Goal: Feedback & Contribution: Submit feedback/report problem

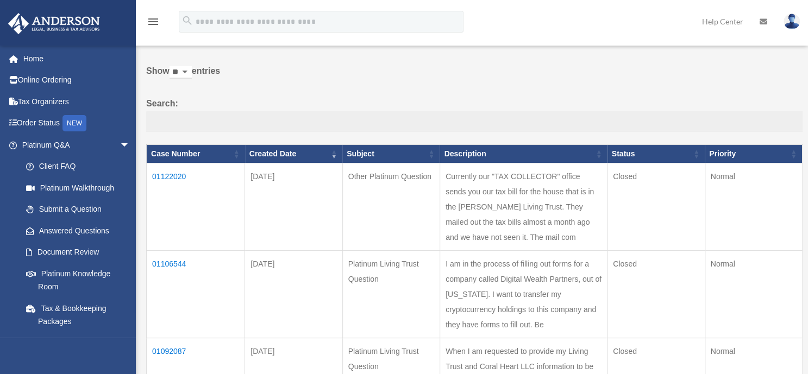
scroll to position [37, 0]
click at [165, 177] on td "01122020" at bounding box center [196, 207] width 98 height 87
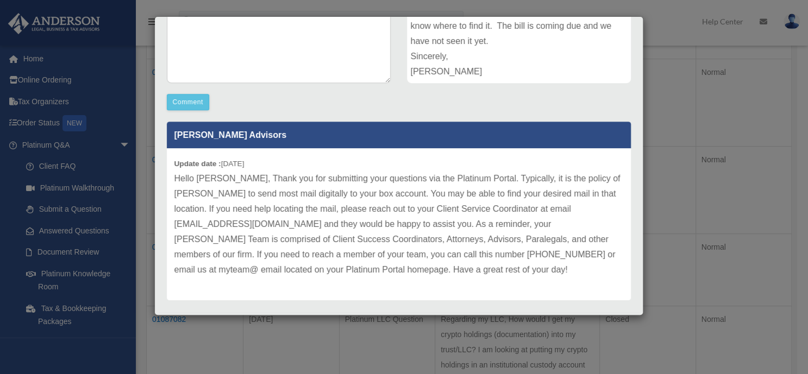
scroll to position [396, 0]
click at [5, 243] on div "Case Detail × Other Platinum Question Case Number 01122020 Created Date Septemb…" at bounding box center [404, 187] width 808 height 374
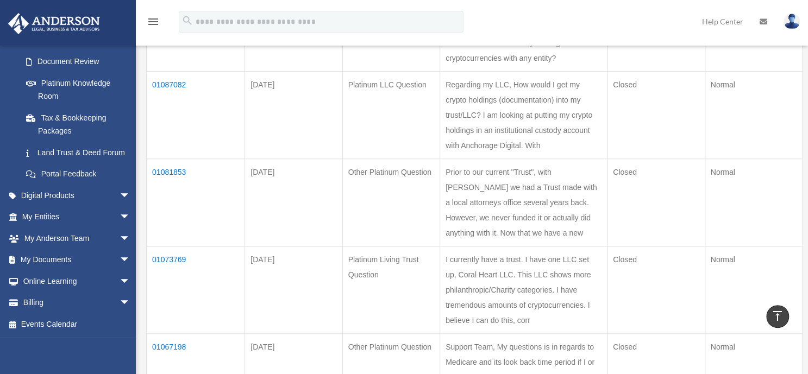
scroll to position [564, 0]
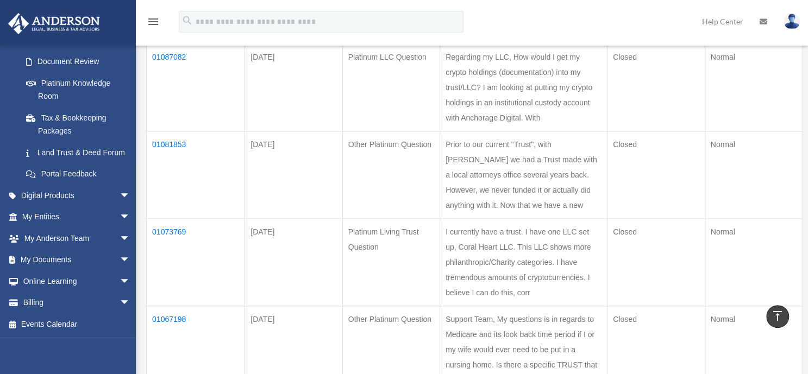
click at [120, 253] on span "arrow_drop_down" at bounding box center [131, 260] width 22 height 22
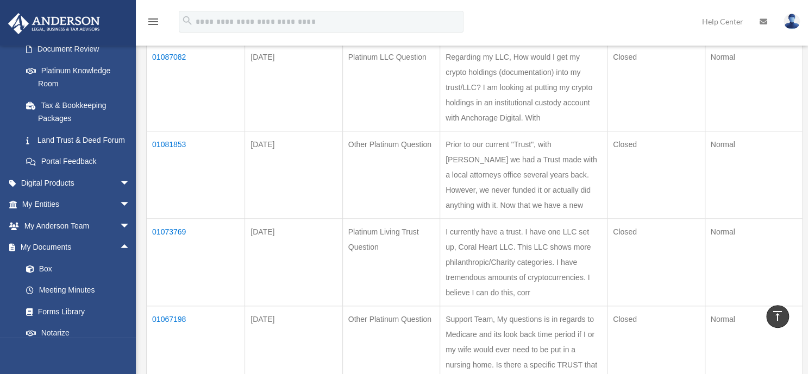
click at [42, 280] on link "Box" at bounding box center [80, 269] width 131 height 22
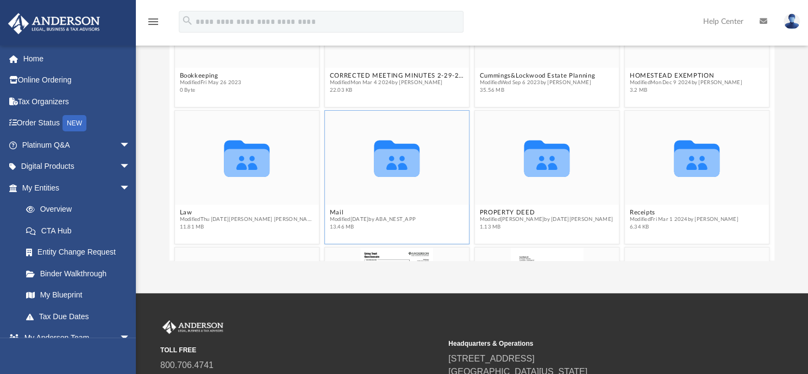
scroll to position [47, 0]
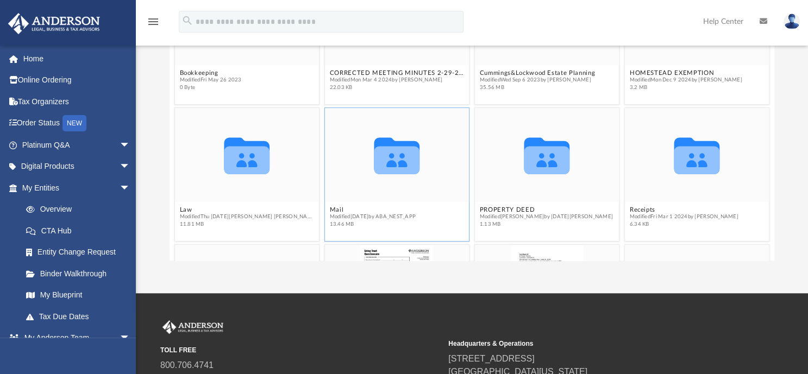
click at [398, 164] on icon "grid" at bounding box center [397, 155] width 46 height 37
drag, startPoint x: 398, startPoint y: 164, endPoint x: 385, endPoint y: 252, distance: 89.0
click at [385, 252] on div "grid" at bounding box center [397, 291] width 144 height 93
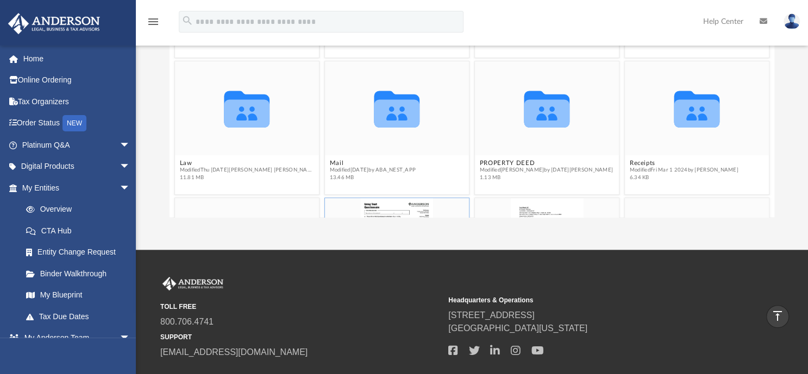
scroll to position [53, 0]
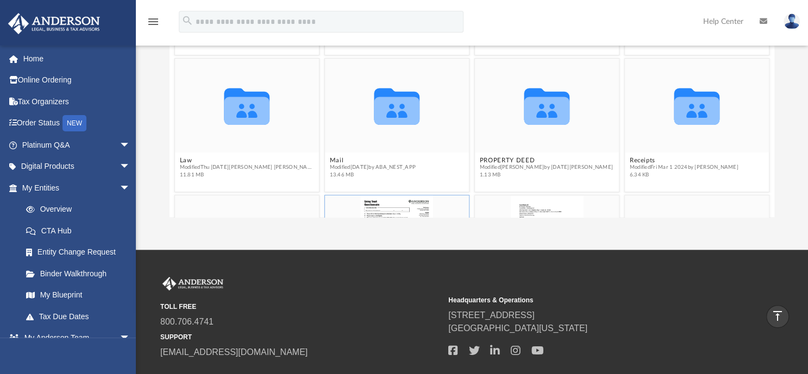
click at [400, 117] on icon "grid" at bounding box center [397, 111] width 46 height 28
click at [360, 151] on div "Collaborated Folder" at bounding box center [397, 105] width 144 height 93
click at [384, 198] on div "grid" at bounding box center [397, 242] width 144 height 93
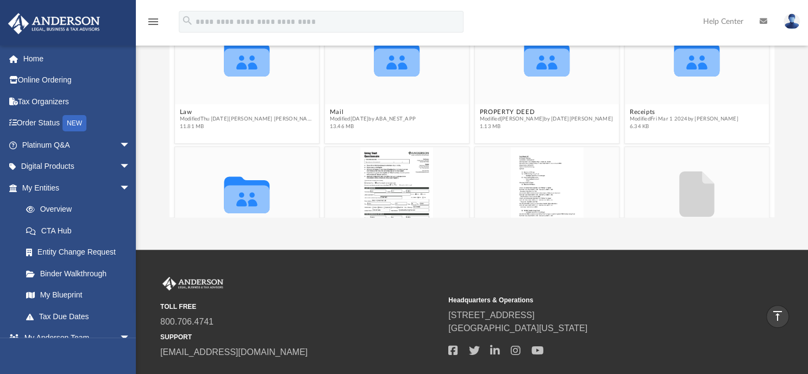
scroll to position [85, 0]
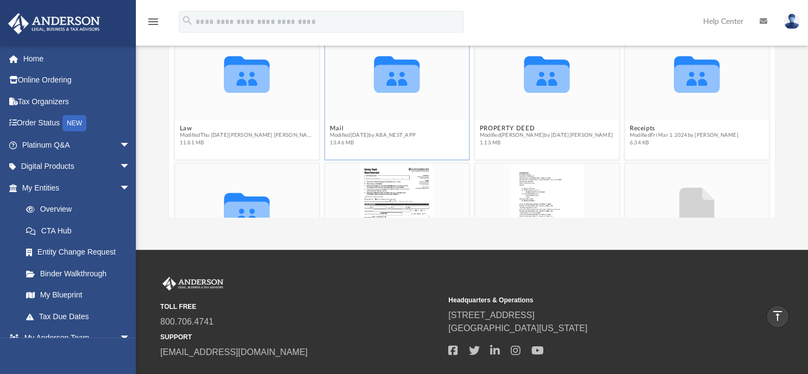
click at [398, 80] on icon "grid" at bounding box center [397, 74] width 46 height 37
click at [379, 132] on span "Modified Mon Feb 17 2025 by ABA_NEST_APP" at bounding box center [372, 135] width 86 height 7
drag, startPoint x: 385, startPoint y: 73, endPoint x: 372, endPoint y: 134, distance: 61.8
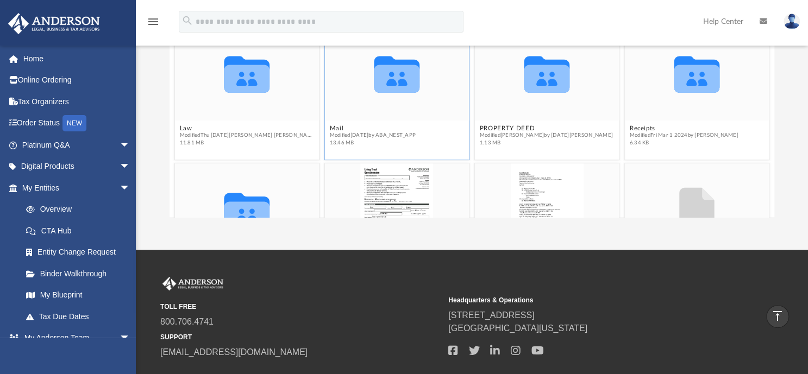
click at [371, 134] on span "Modified Mon Feb 17 2025 by ABA_NEST_APP" at bounding box center [372, 135] width 86 height 7
click at [359, 96] on icon "Collaborated Folder" at bounding box center [397, 74] width 86 height 56
click at [397, 72] on icon "grid" at bounding box center [397, 74] width 46 height 37
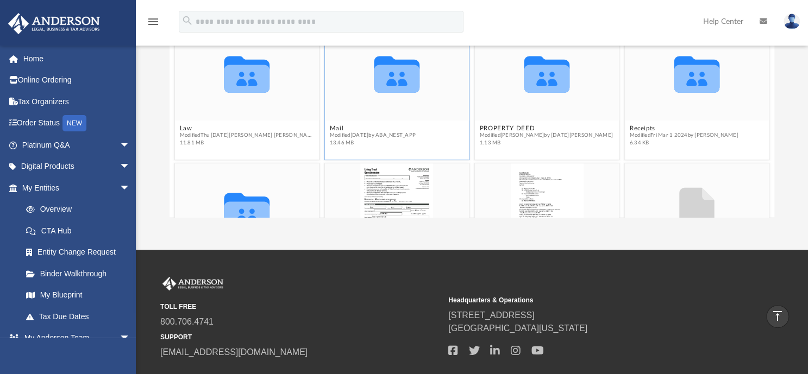
click at [385, 74] on g "grid" at bounding box center [397, 74] width 46 height 37
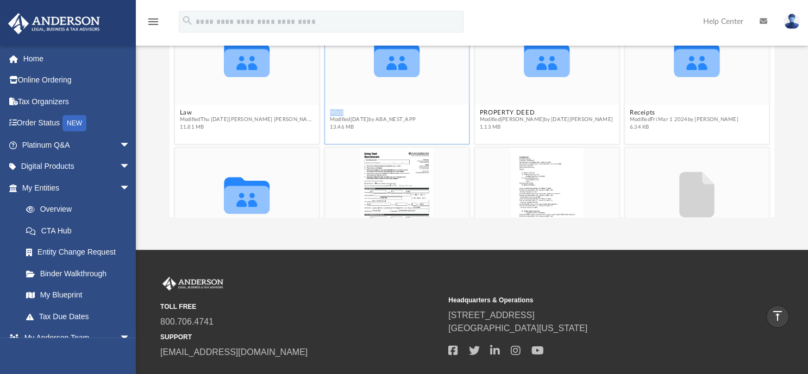
scroll to position [0, 0]
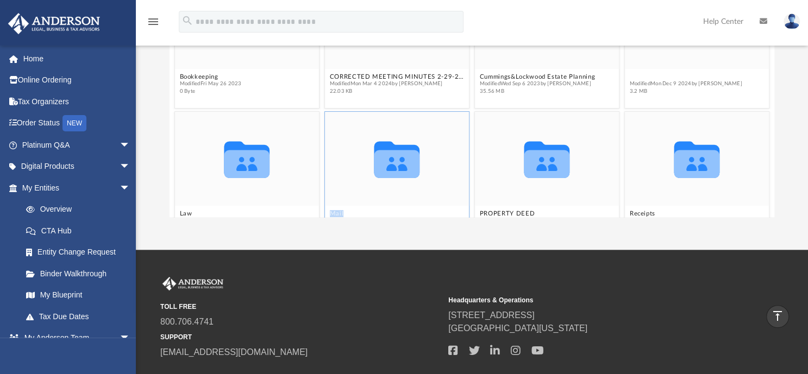
click at [675, 74] on button "HOMESTEAD EXEMPTION" at bounding box center [686, 76] width 112 height 7
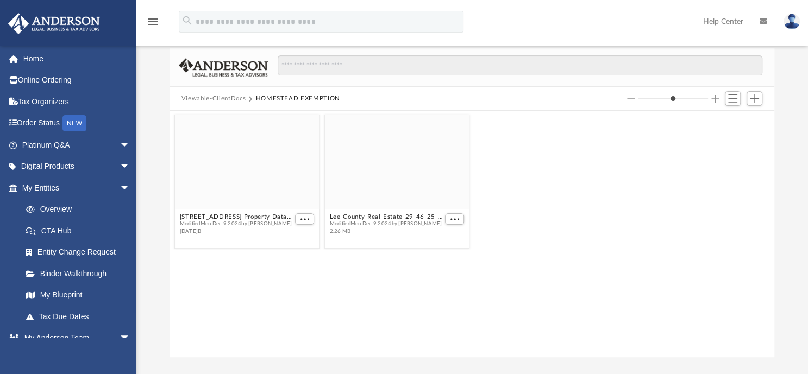
scroll to position [54, 0]
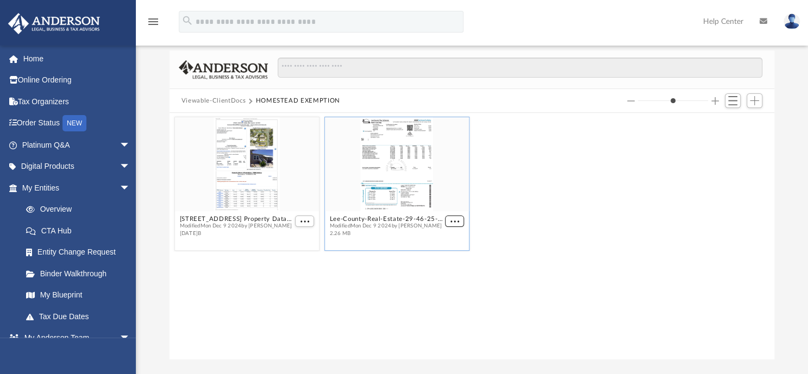
click at [456, 221] on span "More options" at bounding box center [454, 221] width 9 height 5
click at [455, 221] on span "More options" at bounding box center [454, 221] width 9 height 5
click at [455, 222] on span "More options" at bounding box center [454, 221] width 9 height 5
click at [437, 241] on li "Preview" at bounding box center [443, 240] width 32 height 11
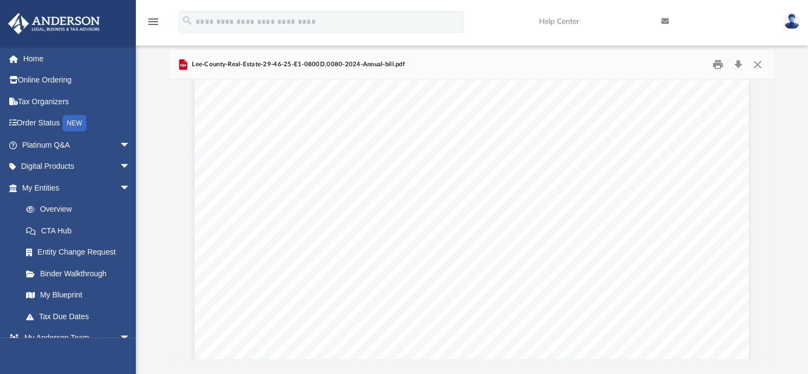
scroll to position [363, 0]
click at [300, 174] on div "        $%&'()*&*%+&,-.*/% 01234567892:4;8<2…" at bounding box center [472, 83] width 554 height 717
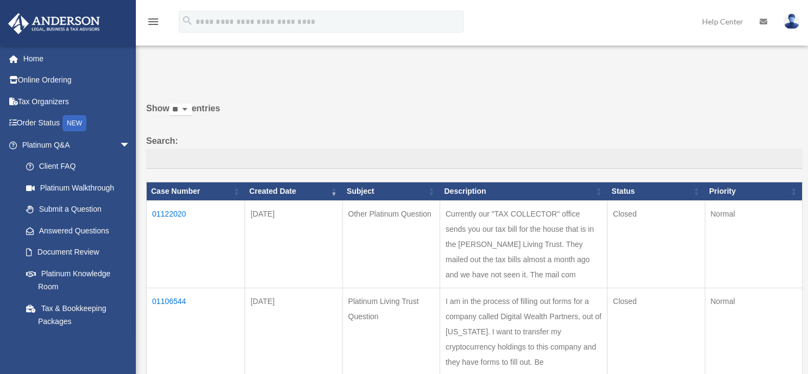
scroll to position [564, 0]
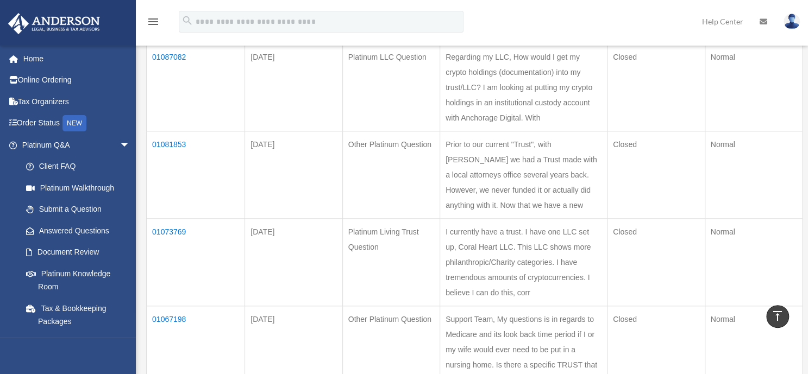
click at [84, 210] on link "Submit a Question" at bounding box center [78, 210] width 126 height 22
click at [89, 206] on link "Submit a Question" at bounding box center [78, 210] width 126 height 22
click at [90, 249] on link "Document Review" at bounding box center [78, 253] width 126 height 22
click at [89, 251] on link "Document Review" at bounding box center [78, 253] width 126 height 22
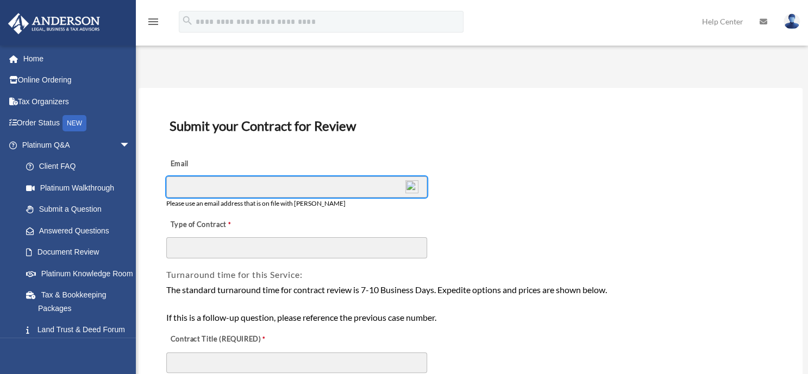
click at [186, 186] on input "Email" at bounding box center [296, 187] width 261 height 21
type input "**********"
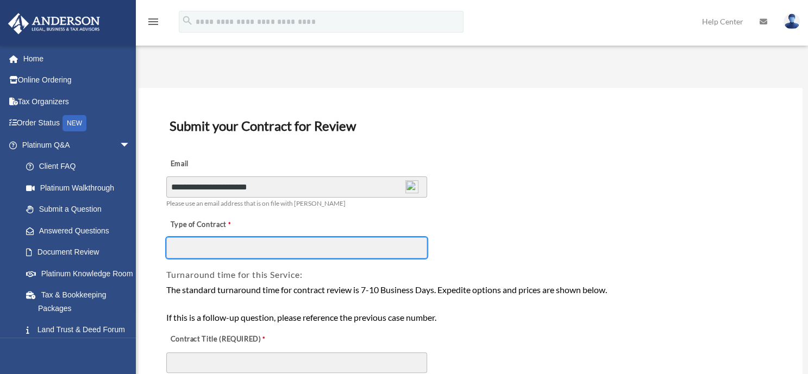
click at [179, 248] on input "Type of Contract" at bounding box center [296, 247] width 261 height 21
